Goal: Task Accomplishment & Management: Manage account settings

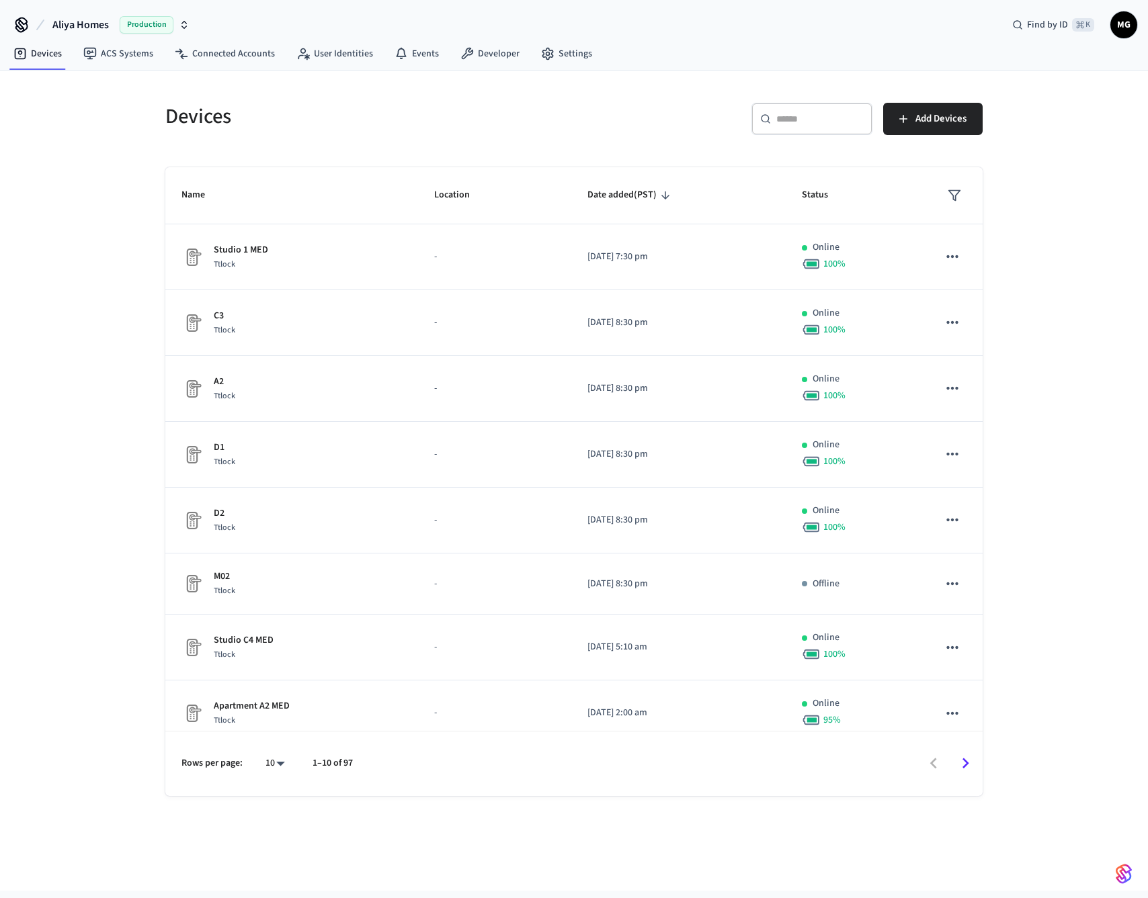
click at [94, 25] on span "Aliya Homes" at bounding box center [80, 25] width 56 height 16
type input "****"
click at [1126, 115] on div "Devices ​ ​ Add Devices Name Location Date added (PST) Status Studio 1 MED Ttlo…" at bounding box center [574, 481] width 1148 height 820
click at [1129, 24] on span "MG" at bounding box center [1123, 25] width 24 height 24
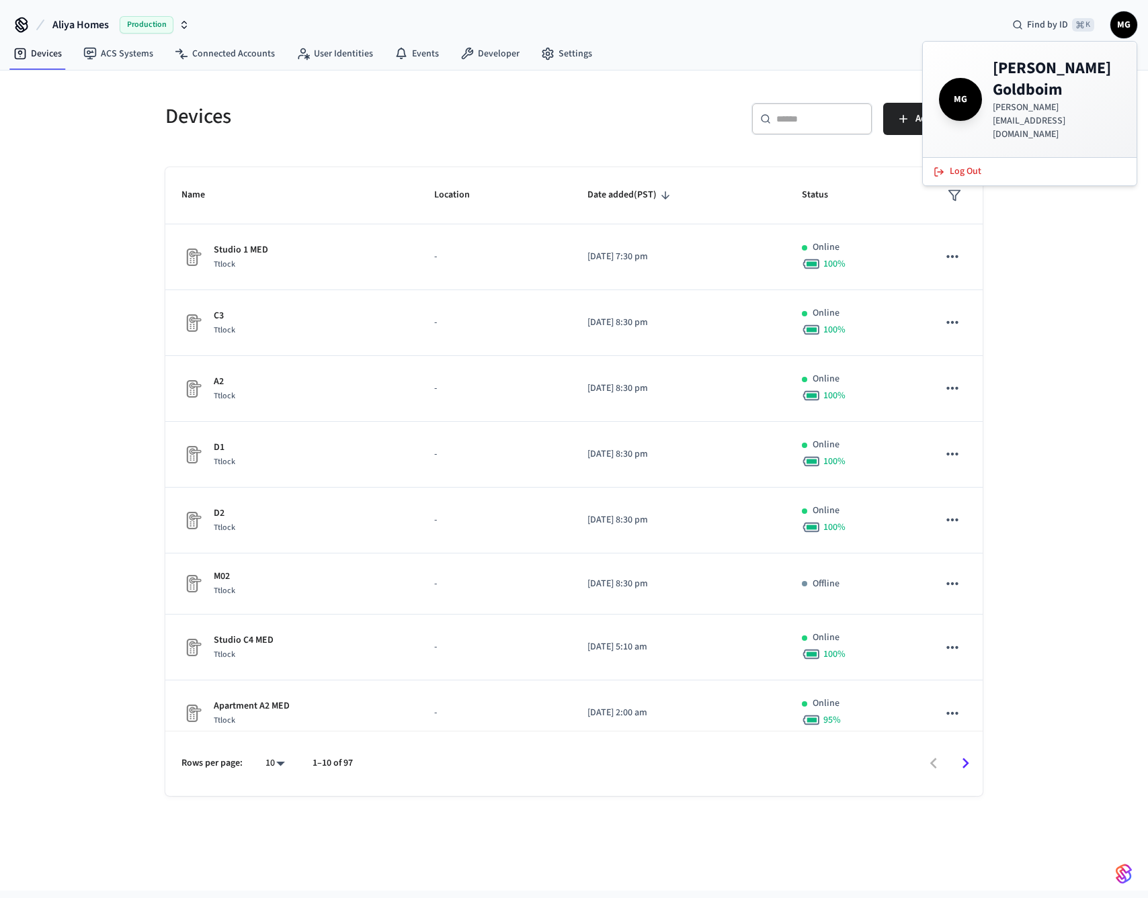
click at [1054, 222] on div "Devices ​ ​ Add Devices Name Location Date added (PST) Status Studio 1 MED Ttlo…" at bounding box center [574, 481] width 1148 height 820
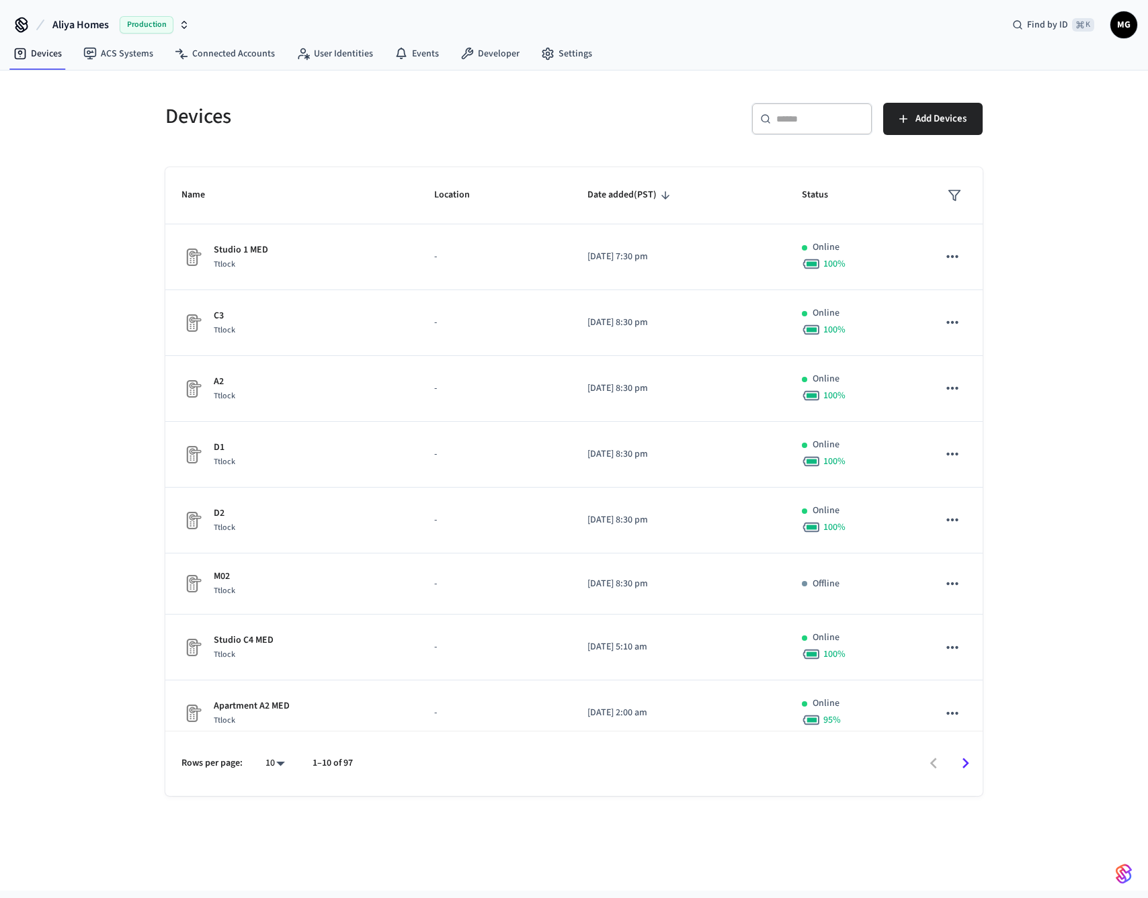
click at [37, 28] on icon at bounding box center [40, 25] width 16 height 16
click at [22, 27] on icon at bounding box center [21, 23] width 11 height 11
click at [85, 26] on span "Aliya Homes" at bounding box center [80, 25] width 56 height 16
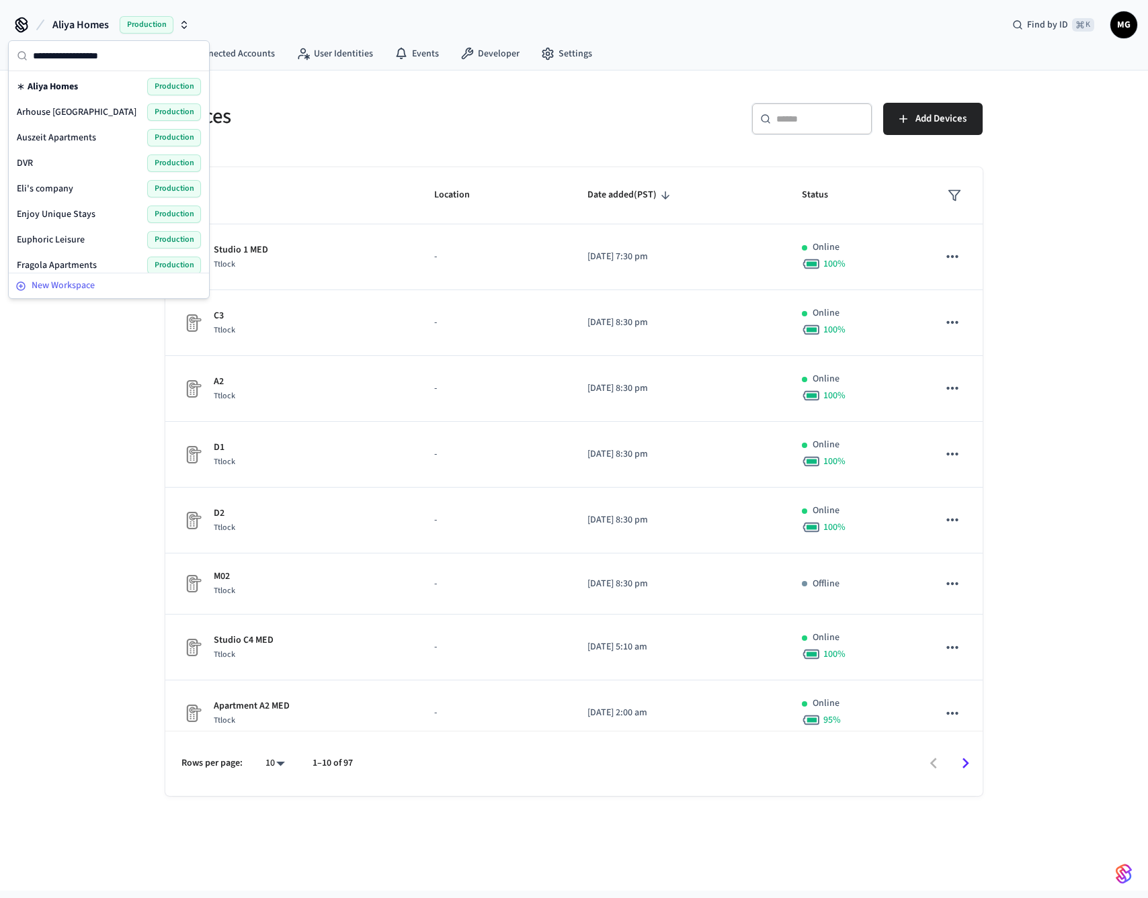
click at [43, 286] on span "New Workspace" at bounding box center [63, 286] width 63 height 14
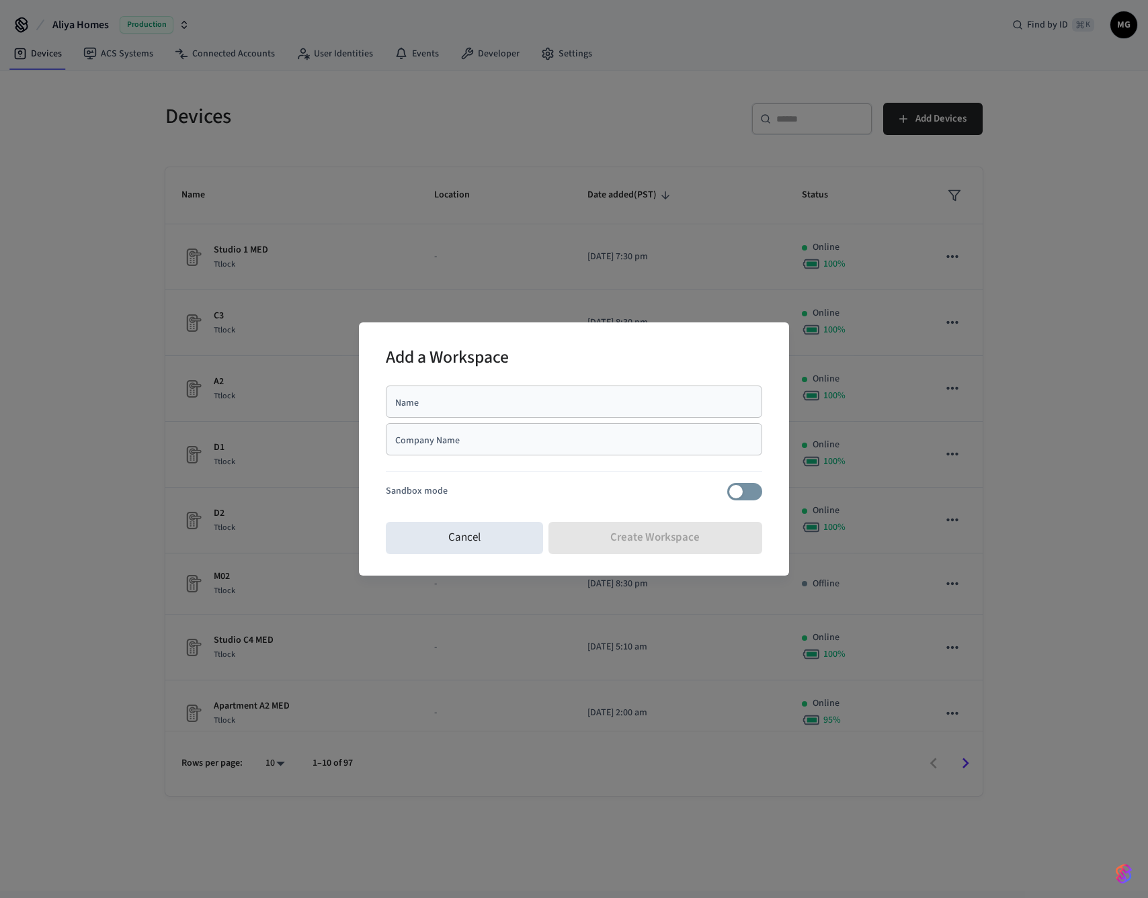
click at [491, 391] on div "Name" at bounding box center [574, 402] width 376 height 32
type input "**********"
click at [493, 441] on input "Company Name" at bounding box center [574, 439] width 360 height 13
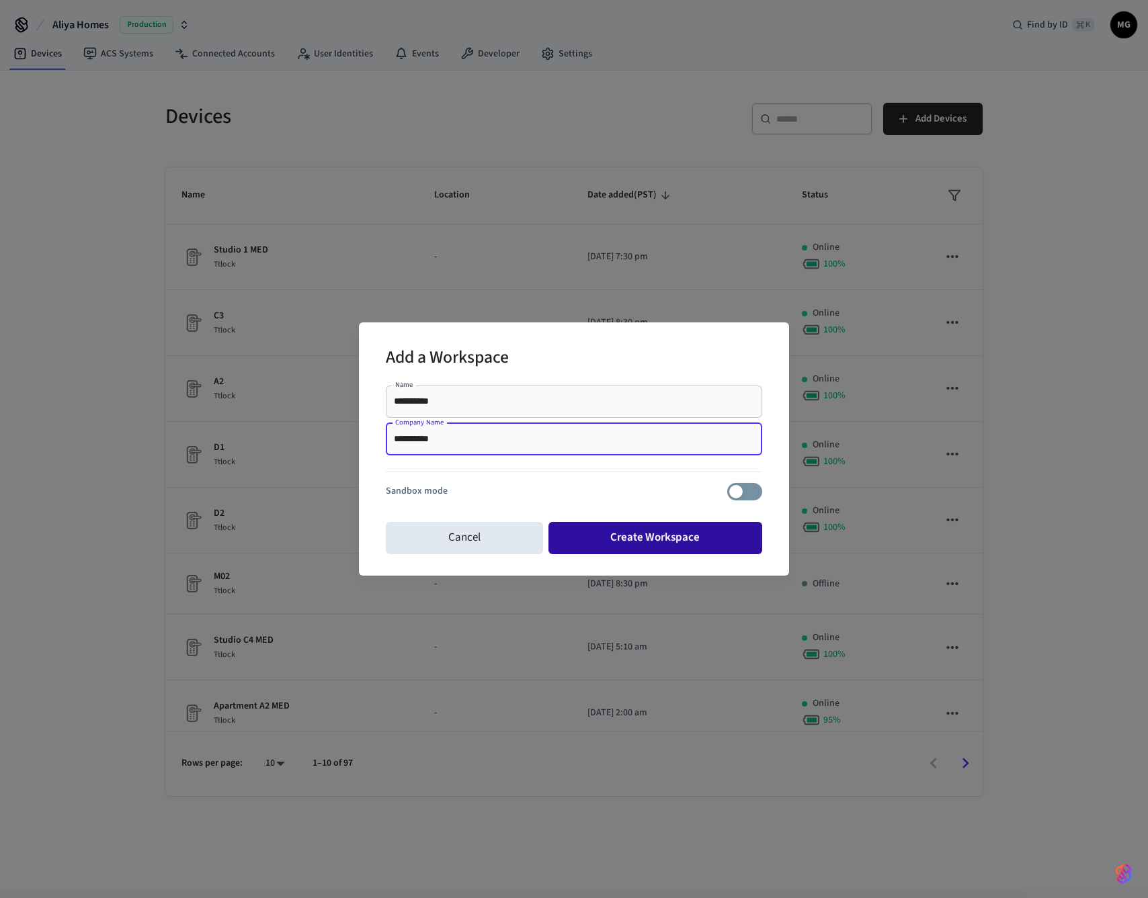
type input "**********"
click at [618, 547] on button "Create Workspace" at bounding box center [655, 538] width 214 height 32
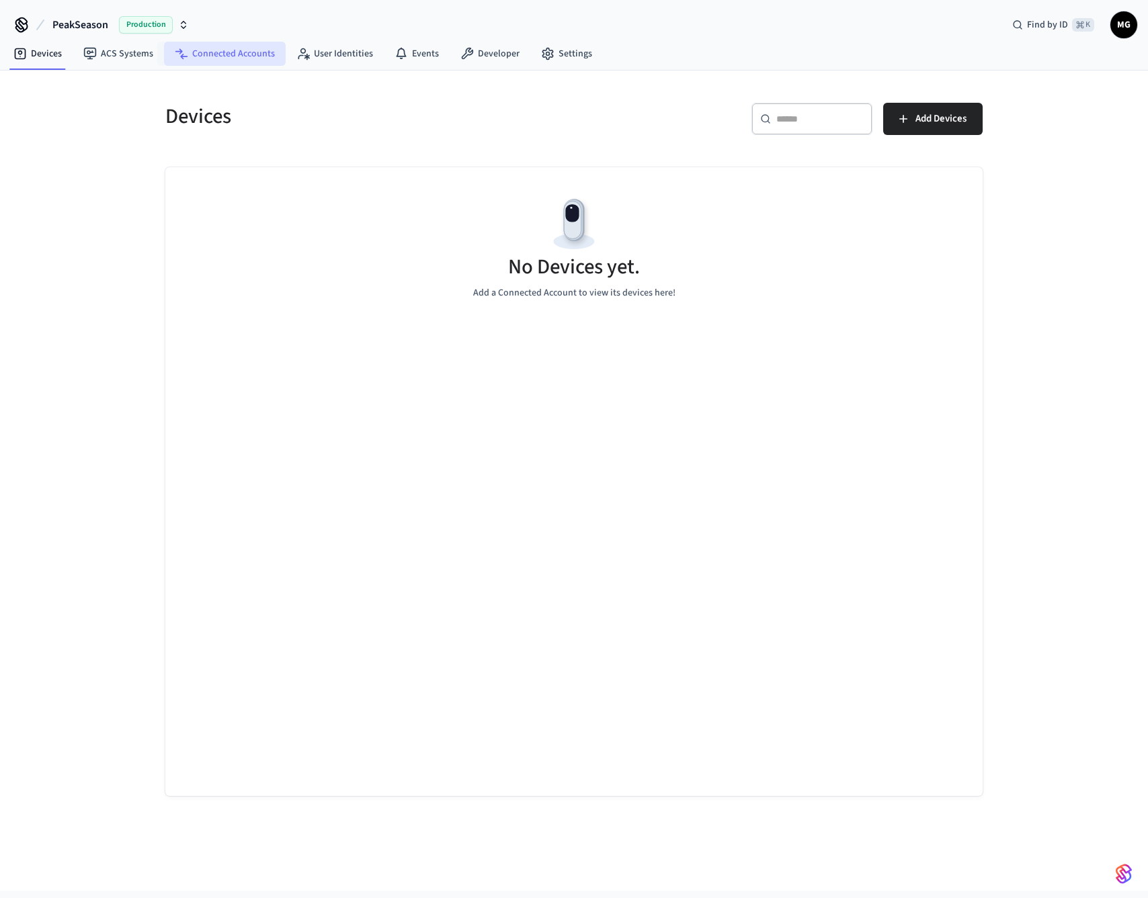
click at [210, 53] on link "Connected Accounts" at bounding box center [225, 54] width 122 height 24
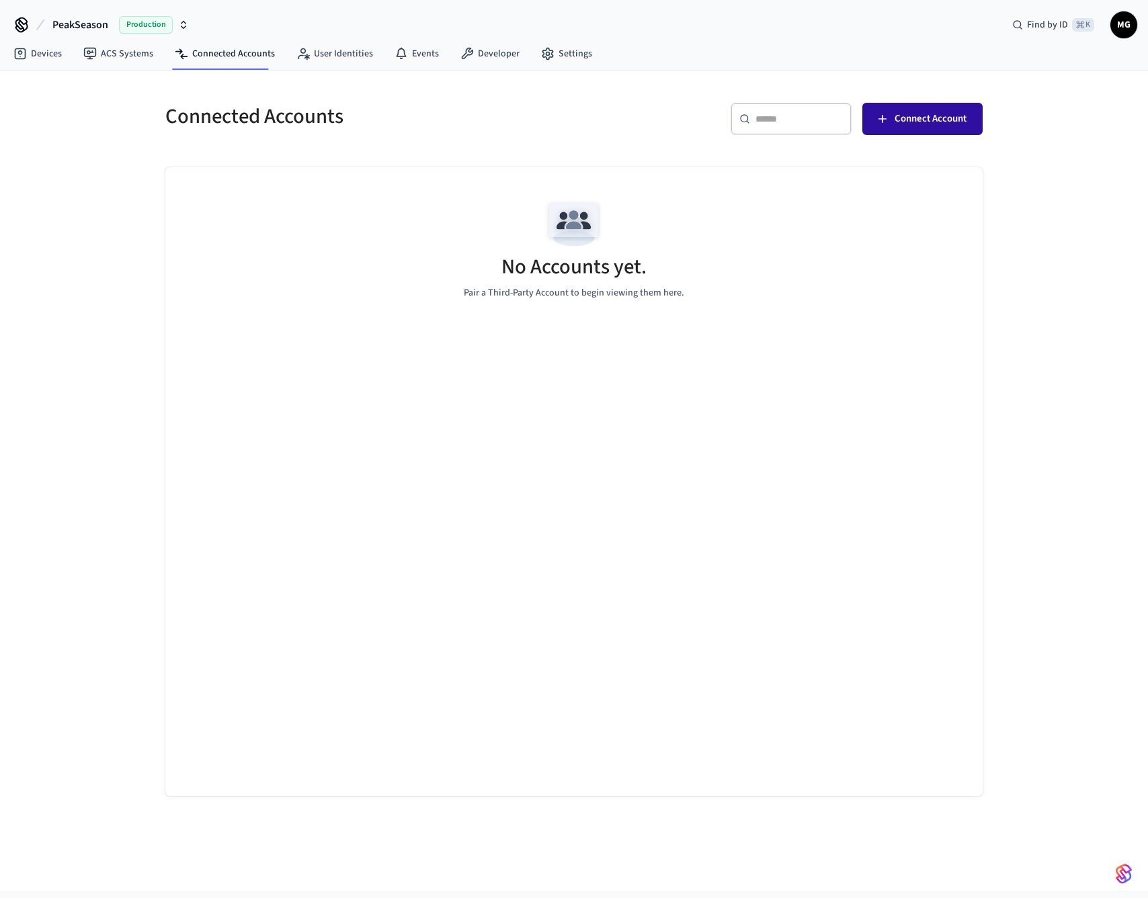
click at [957, 118] on span "Connect Account" at bounding box center [930, 118] width 72 height 17
click at [503, 56] on link "Developer" at bounding box center [490, 54] width 81 height 24
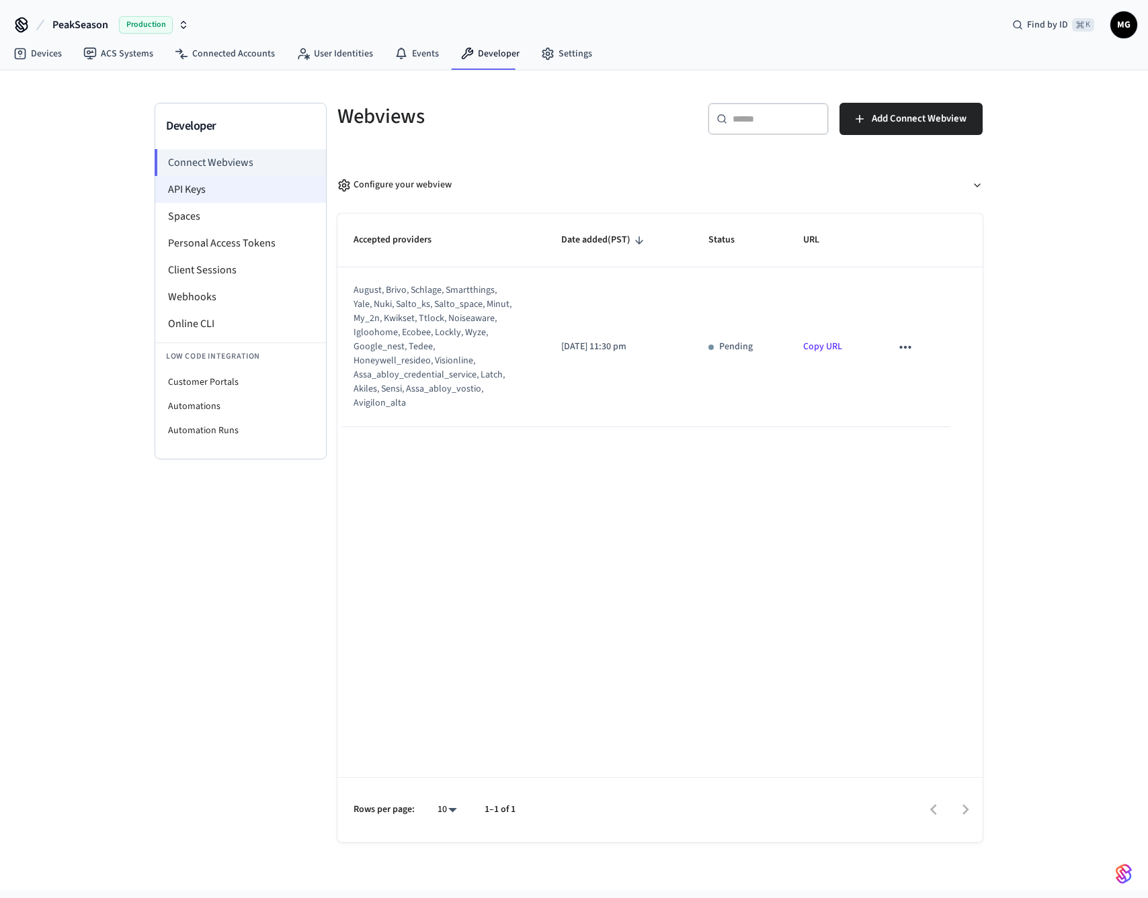
click at [202, 190] on li "API Keys" at bounding box center [240, 189] width 171 height 27
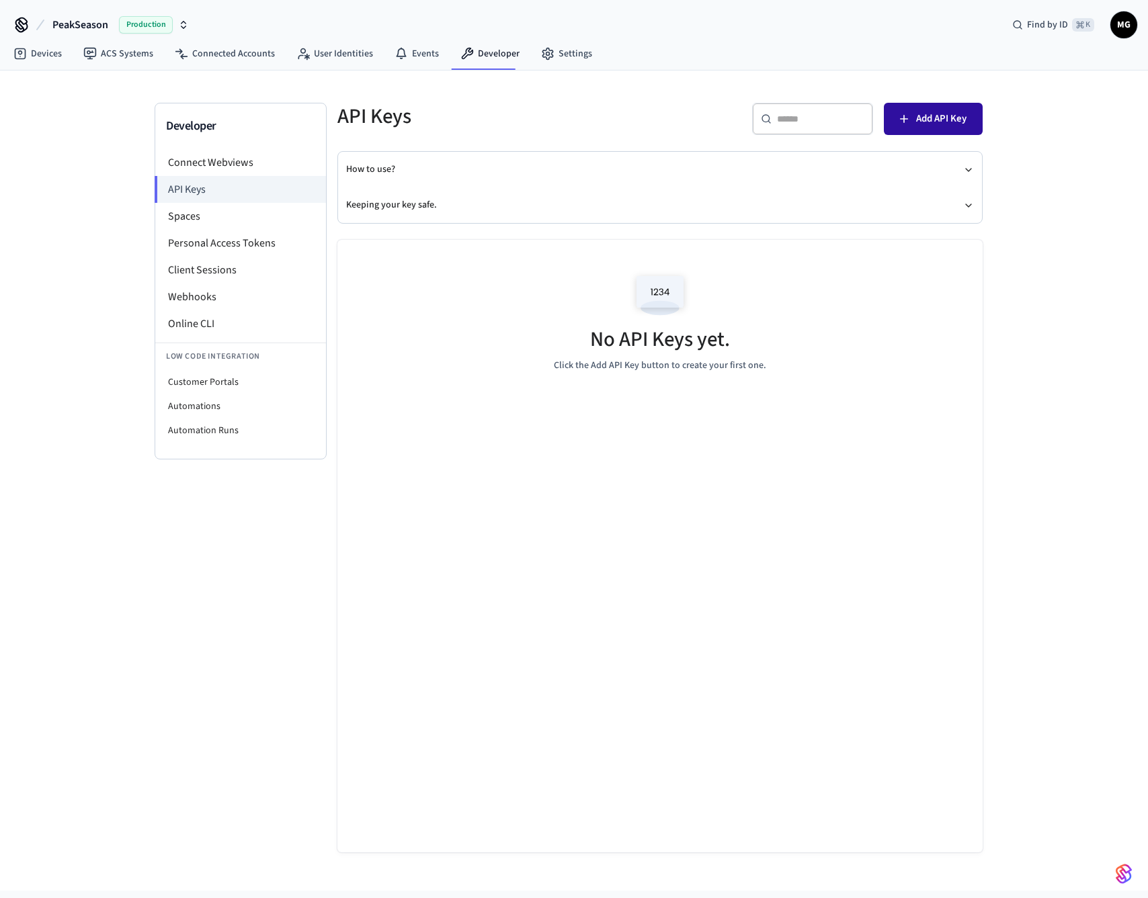
click at [943, 118] on span "Add API Key" at bounding box center [941, 118] width 50 height 17
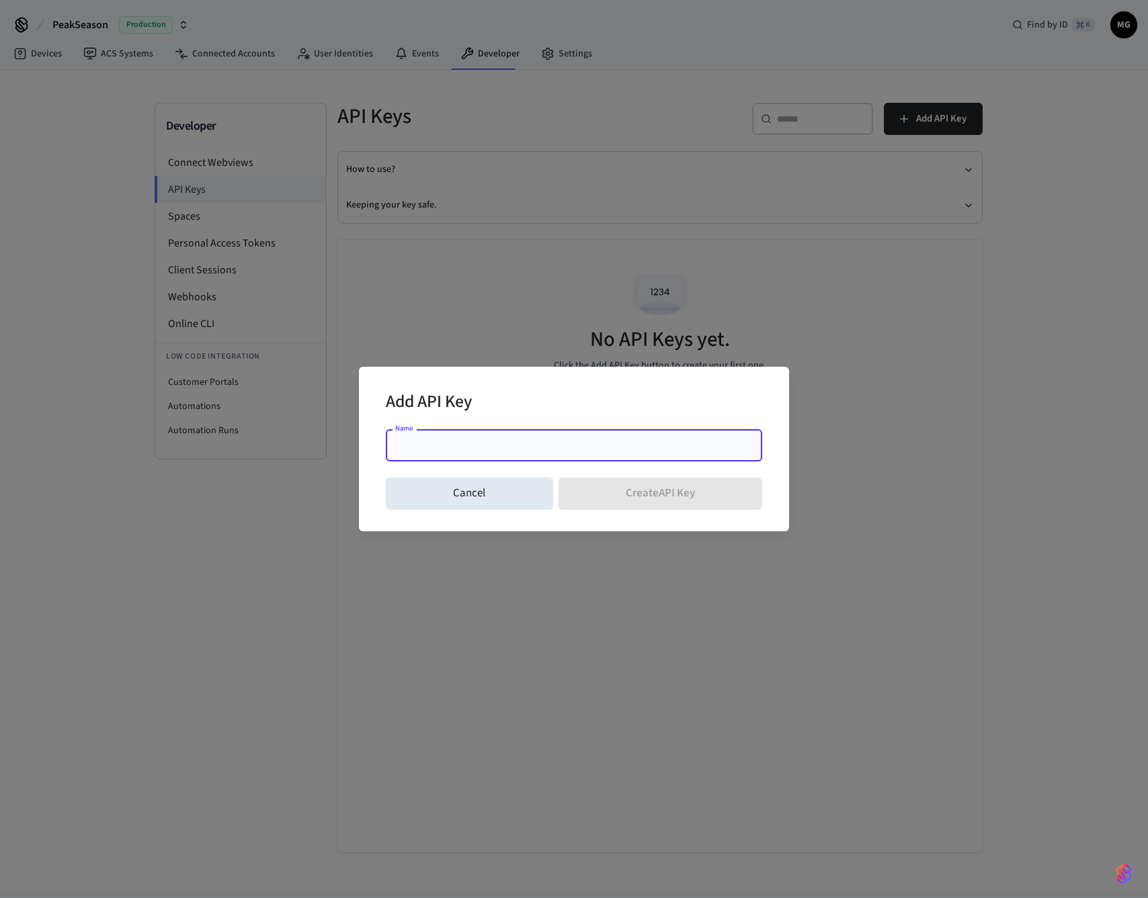
click at [583, 454] on div "Name" at bounding box center [574, 445] width 376 height 32
type input "*"
type input "**********"
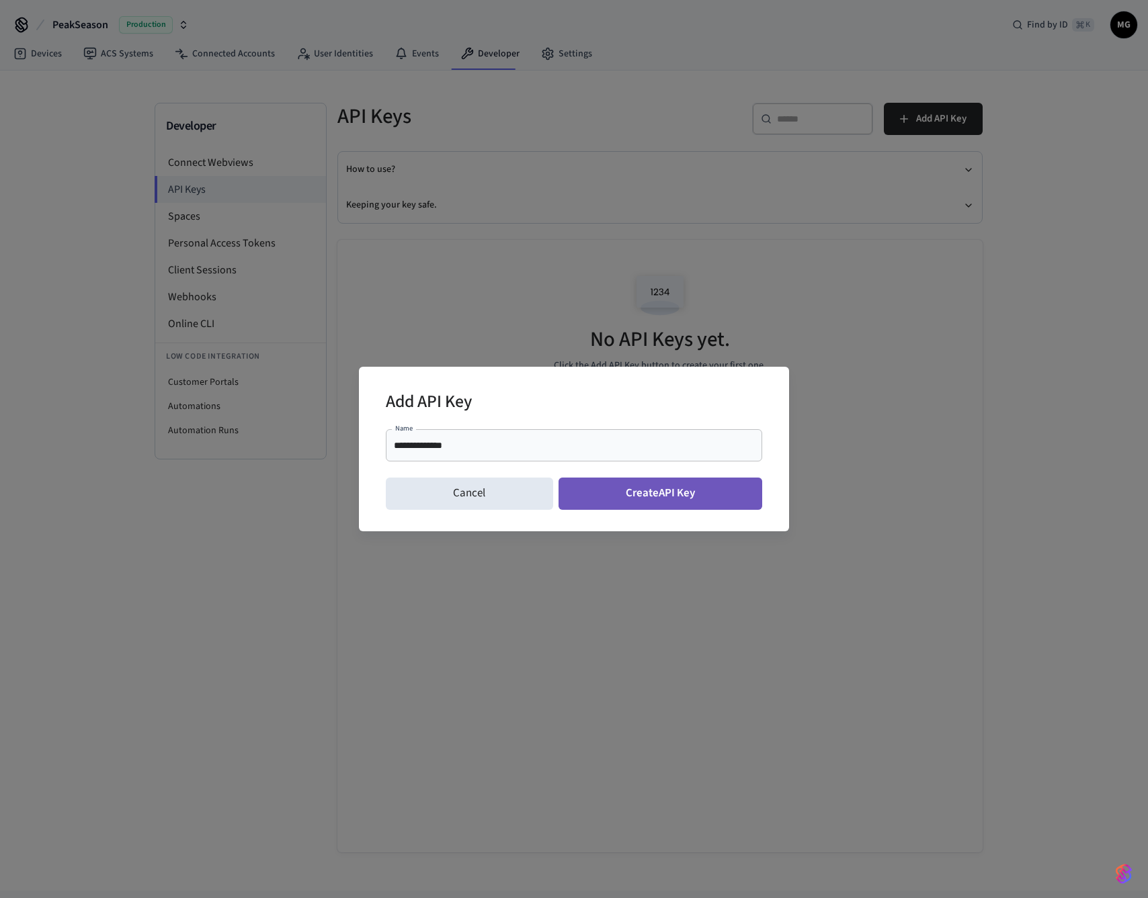
click at [697, 493] on button "Create API Key" at bounding box center [660, 494] width 204 height 32
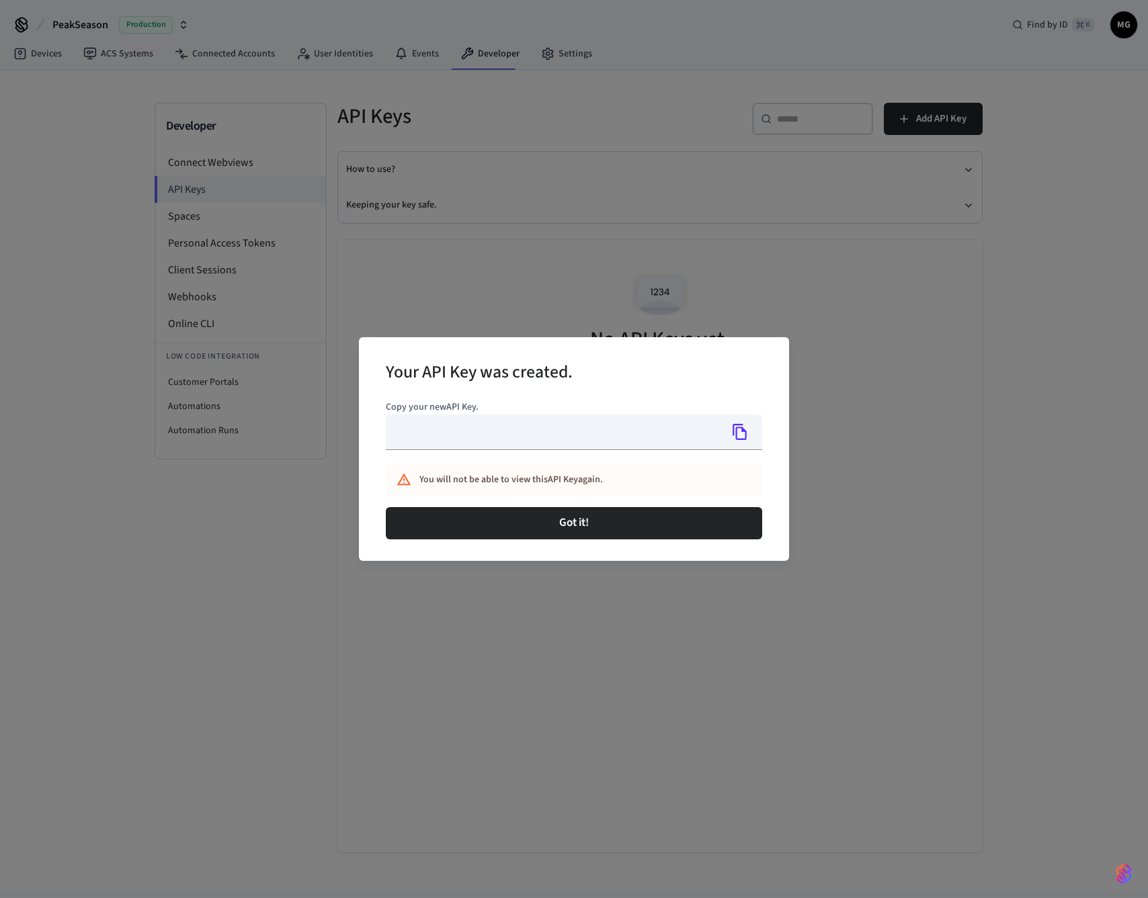
type input "**********"
click at [733, 434] on icon "Copy" at bounding box center [739, 432] width 14 height 16
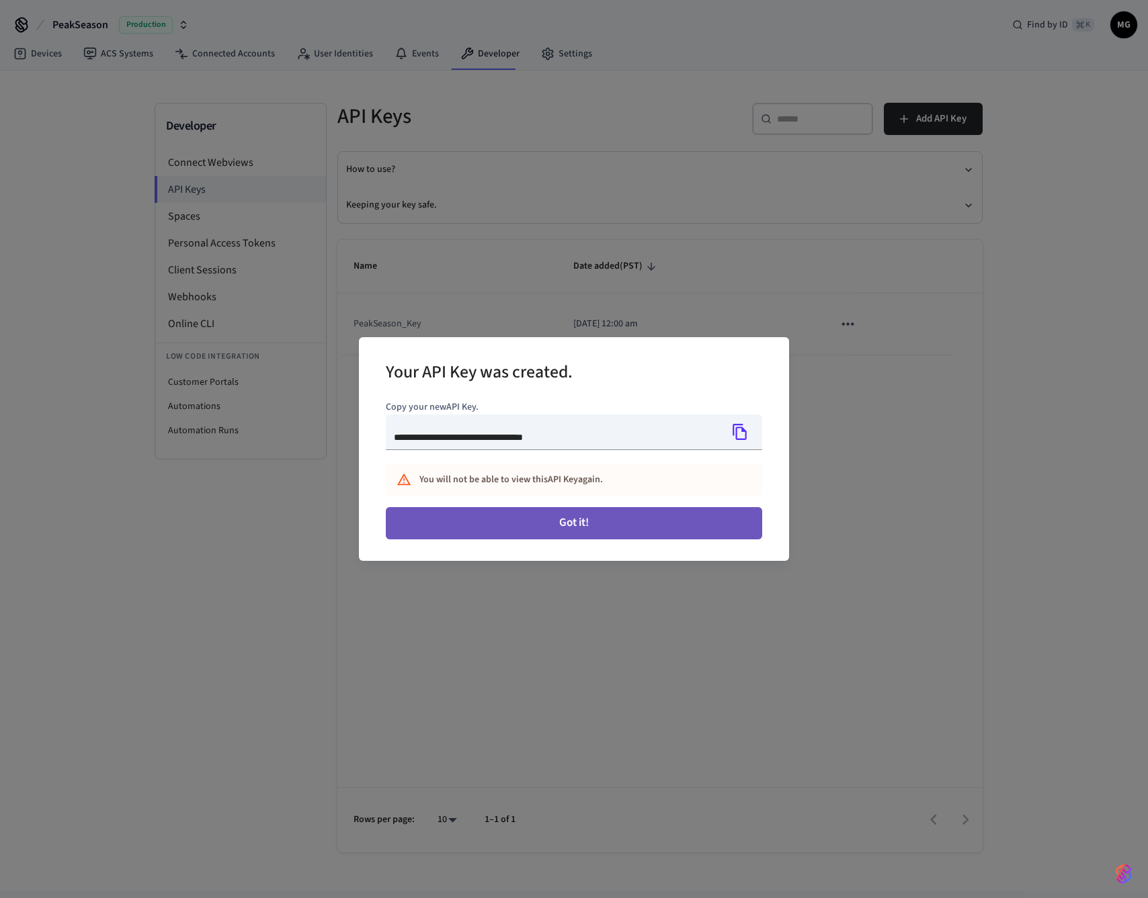
click at [657, 523] on button "Got it!" at bounding box center [574, 523] width 376 height 32
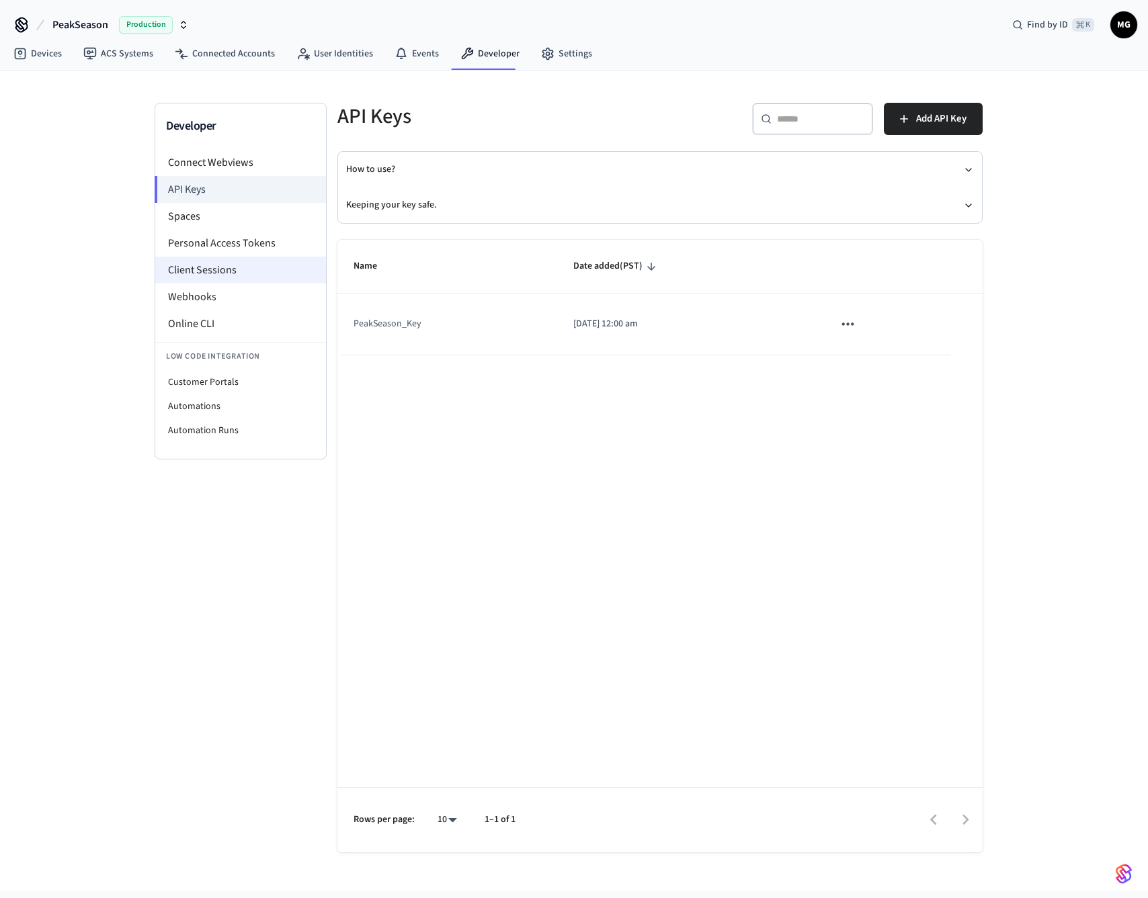
click at [206, 272] on li "Client Sessions" at bounding box center [240, 270] width 171 height 27
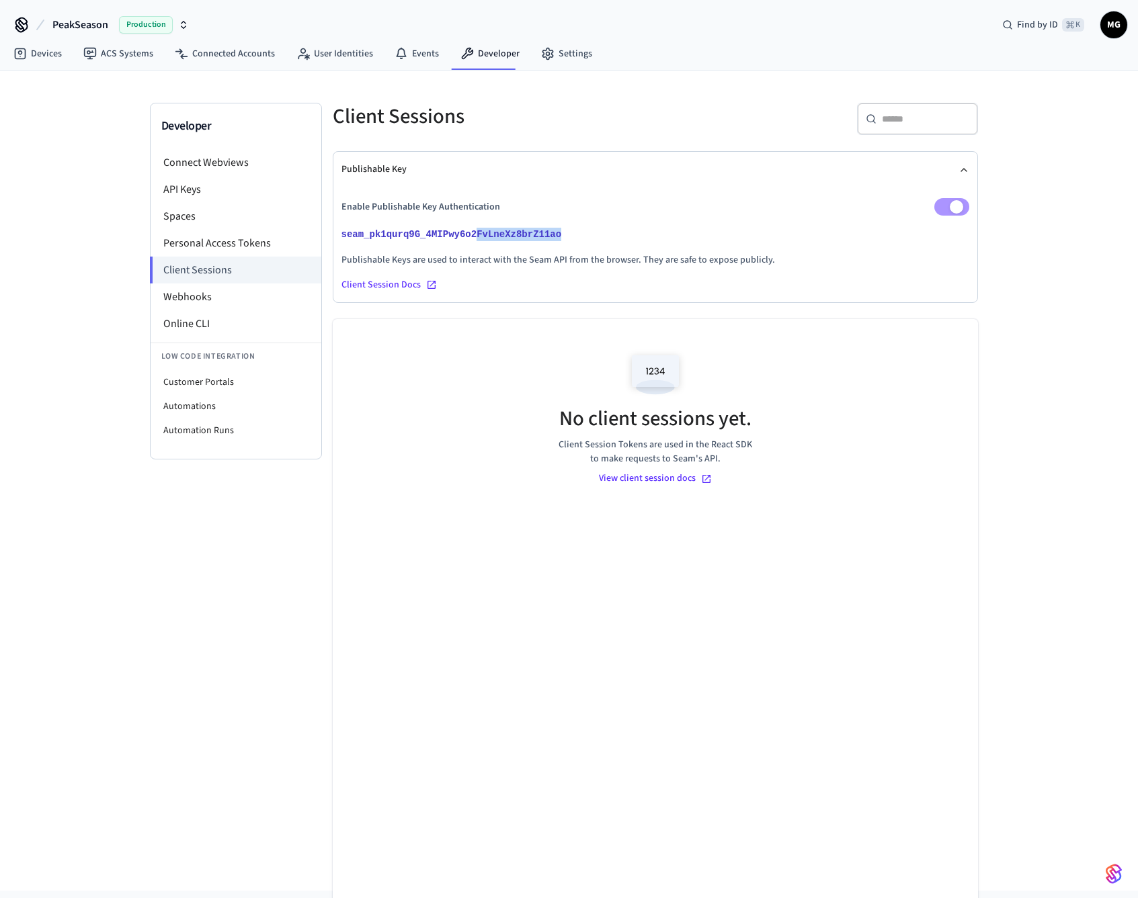
drag, startPoint x: 590, startPoint y: 229, endPoint x: 536, endPoint y: 243, distance: 55.4
click at [485, 236] on p "seam_pk1qurq9G_4MIPwy6o2FvLneXz8brZ11ao" at bounding box center [655, 234] width 628 height 16
click at [622, 259] on p "Publishable Keys are used to interact with the Seam API from the browser. They …" at bounding box center [655, 260] width 628 height 14
click at [568, 233] on icon at bounding box center [566, 234] width 9 height 9
